Goal: Information Seeking & Learning: Find specific fact

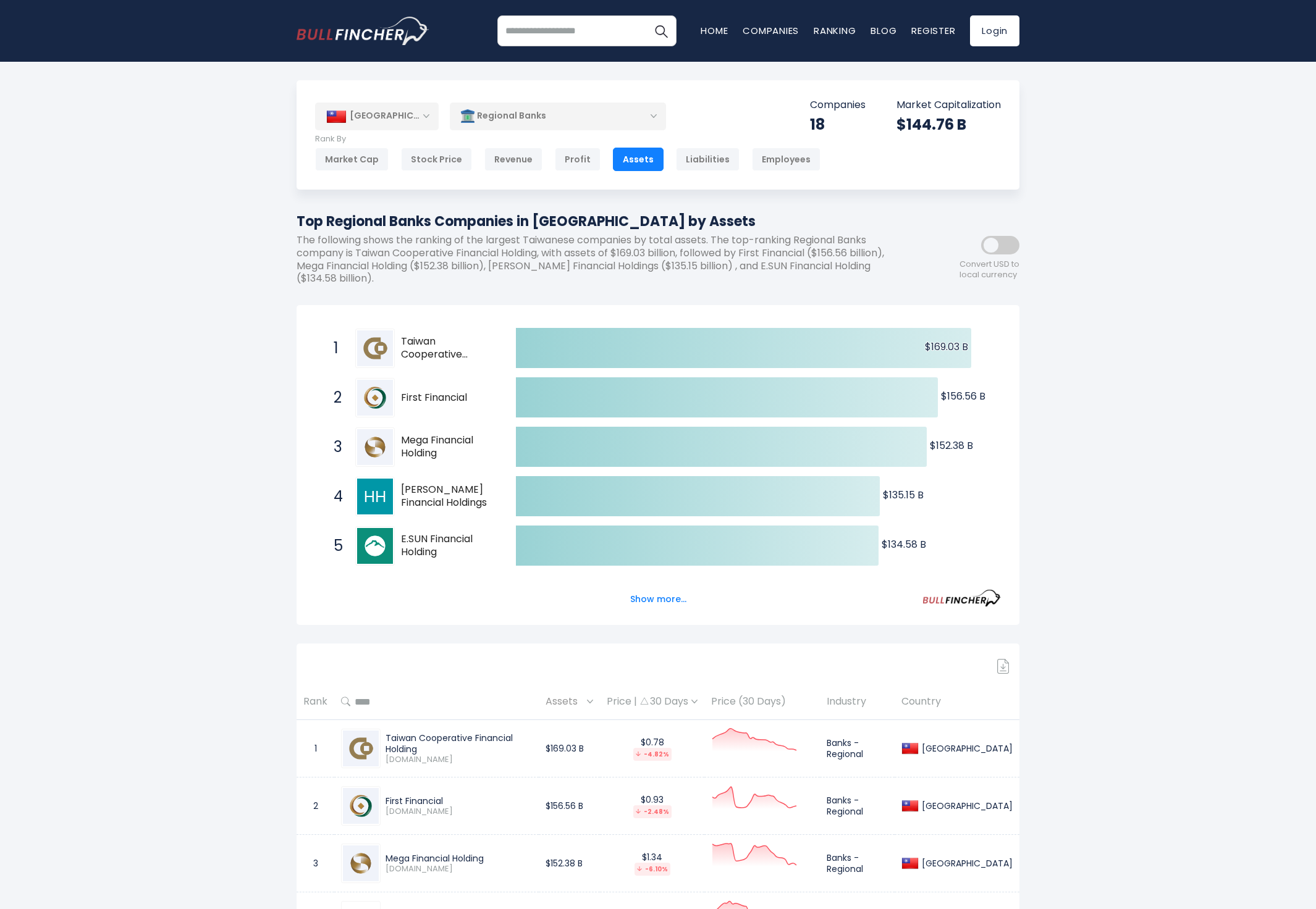
drag, startPoint x: 1052, startPoint y: 349, endPoint x: 949, endPoint y: 477, distance: 164.3
click at [646, 601] on button "Show more..." at bounding box center [658, 599] width 71 height 21
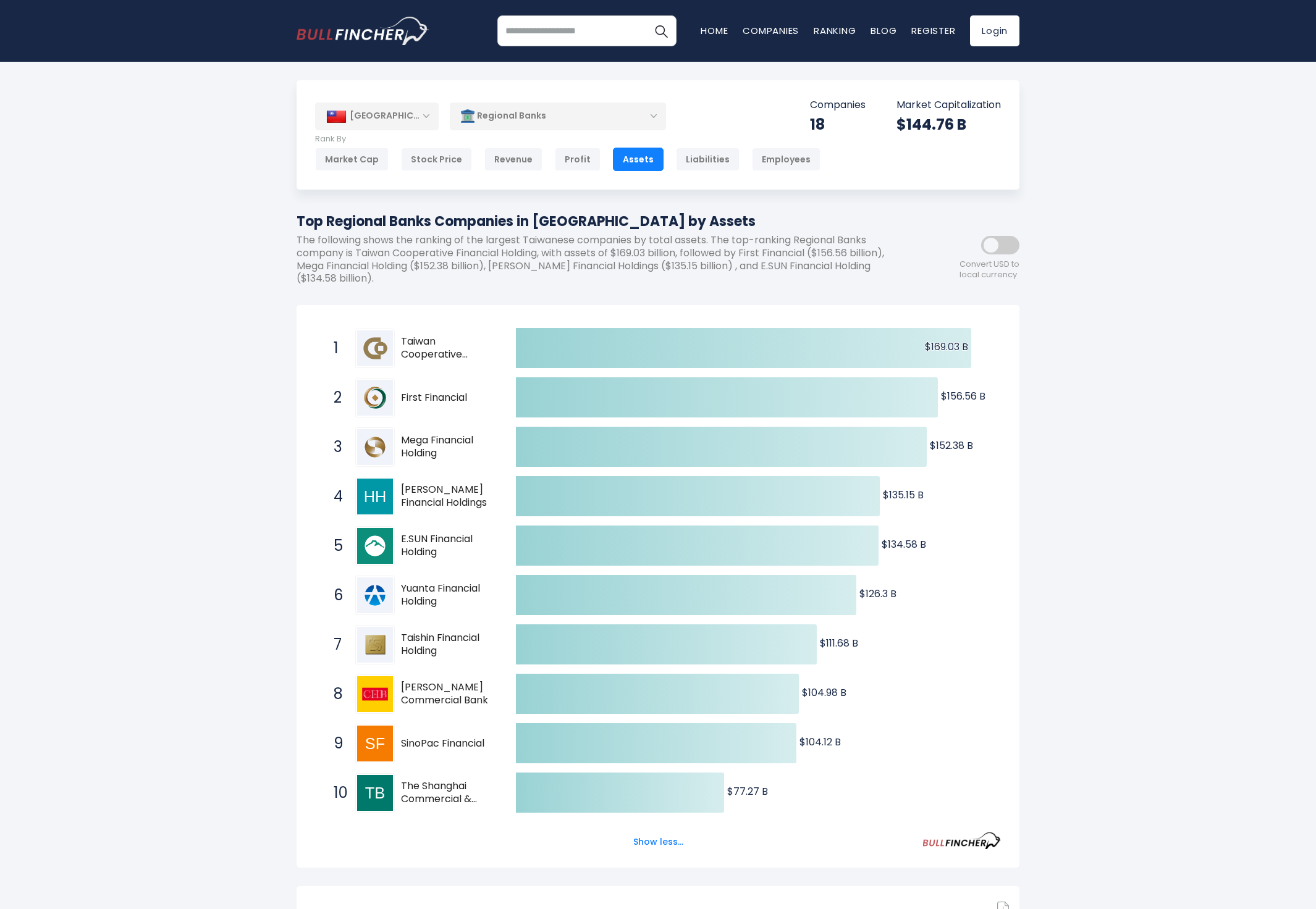
click at [421, 675] on div "8 [PERSON_NAME] Commercial Bank [DOMAIN_NAME]" at bounding box center [411, 694] width 167 height 40
drag, startPoint x: 431, startPoint y: 685, endPoint x: 502, endPoint y: 244, distance: 446.7
click at [502, 244] on p "The following shows the ranking of the largest Taiwanese companies by total ass…" at bounding box center [602, 260] width 612 height 52
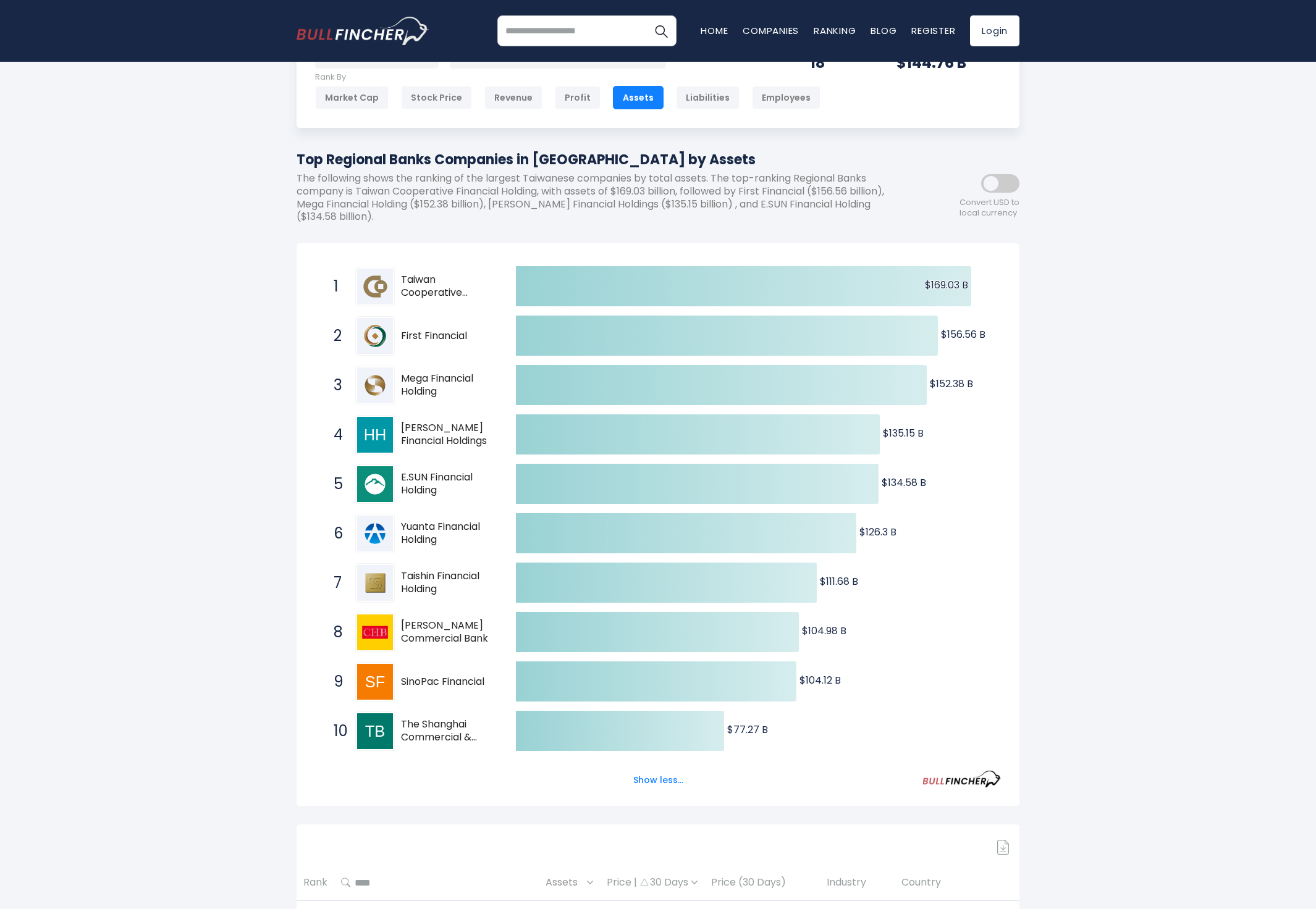
click at [988, 186] on span at bounding box center [1000, 183] width 39 height 19
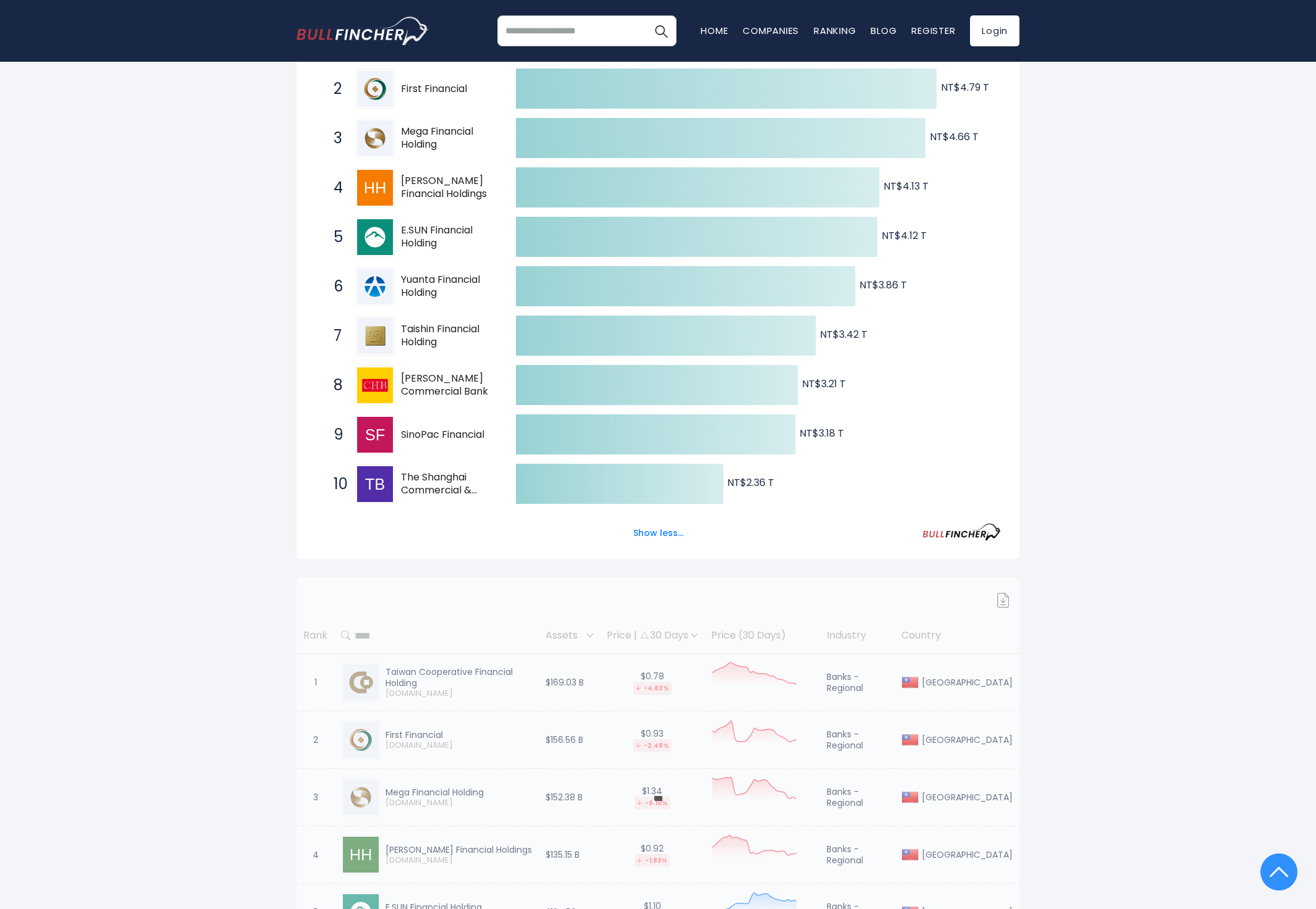
scroll to position [0, 0]
